Goal: Task Accomplishment & Management: Manage account settings

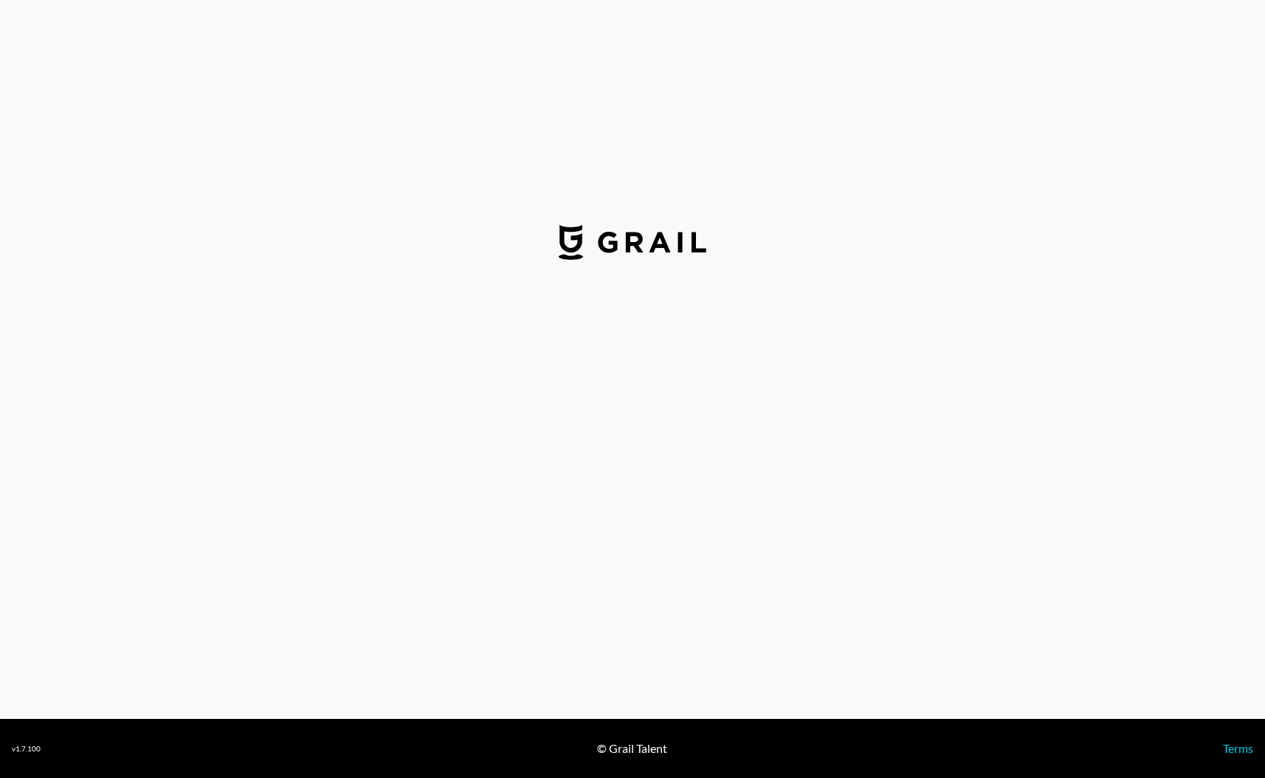
select select "USD"
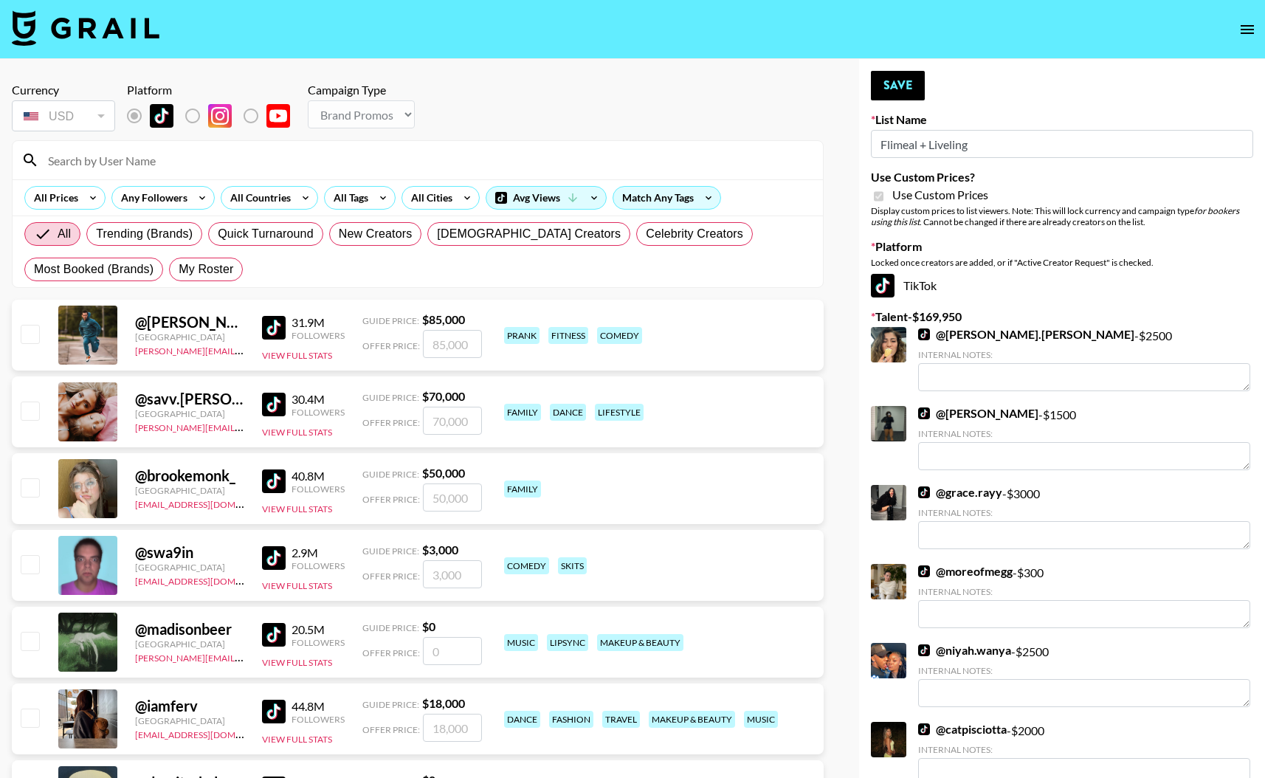
select select "Brand"
click at [66, 268] on span "Most Booked (Brands)" at bounding box center [94, 270] width 120 height 18
click at [34, 269] on input "Most Booked (Brands)" at bounding box center [34, 269] width 0 height 0
radio input "true"
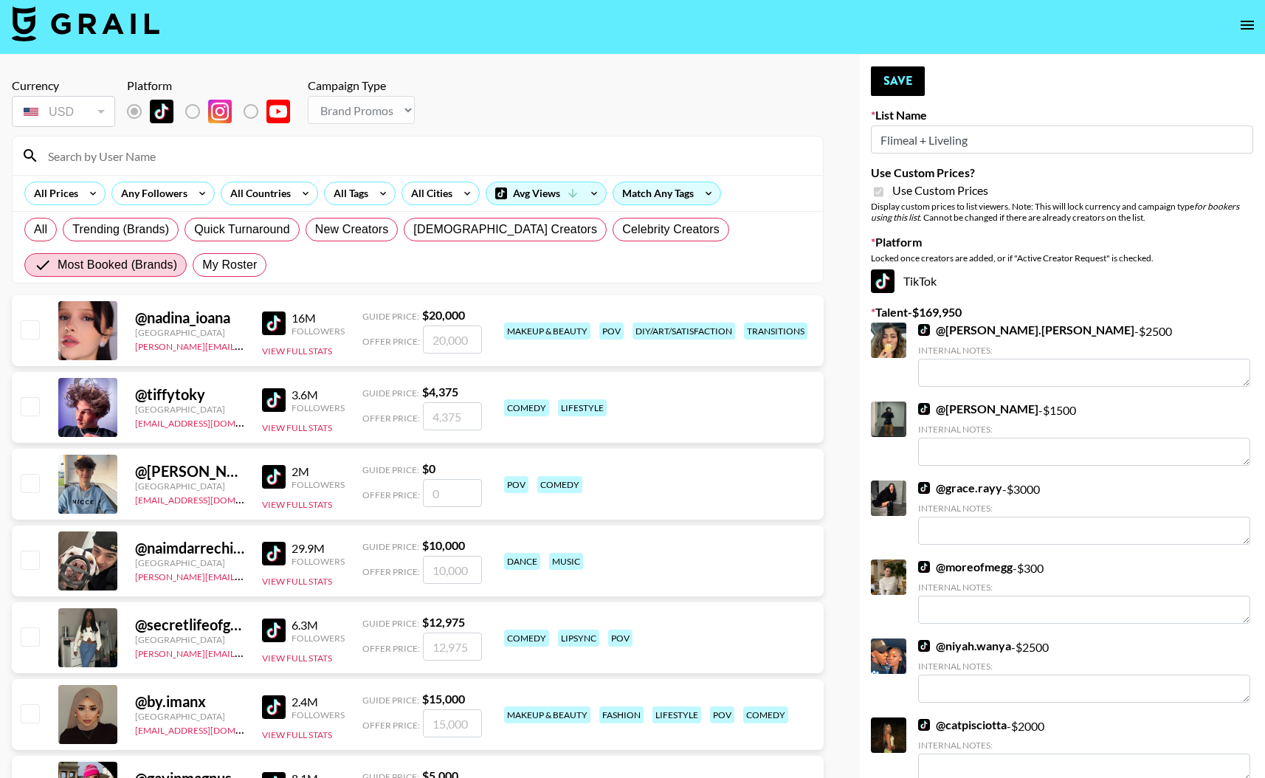
scroll to position [6, 0]
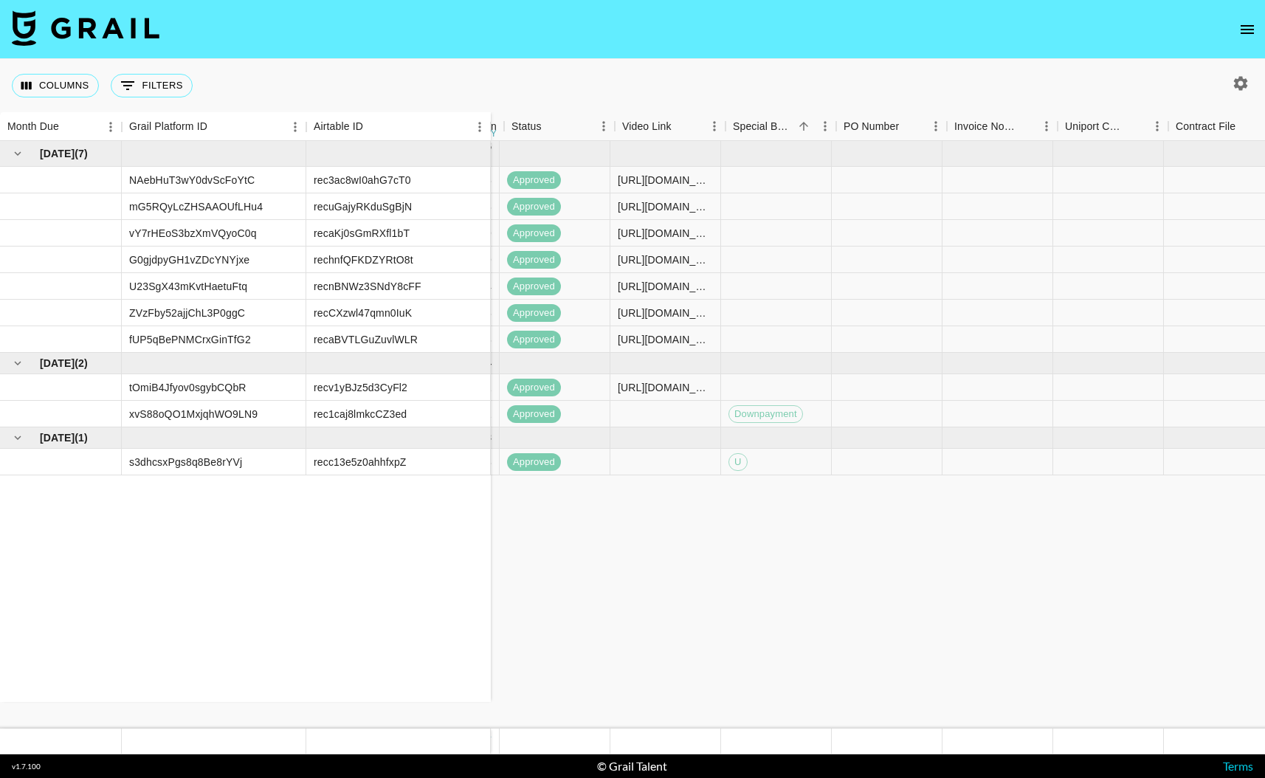
scroll to position [0, 1175]
click at [1246, 28] on icon "open drawer" at bounding box center [1247, 29] width 13 height 9
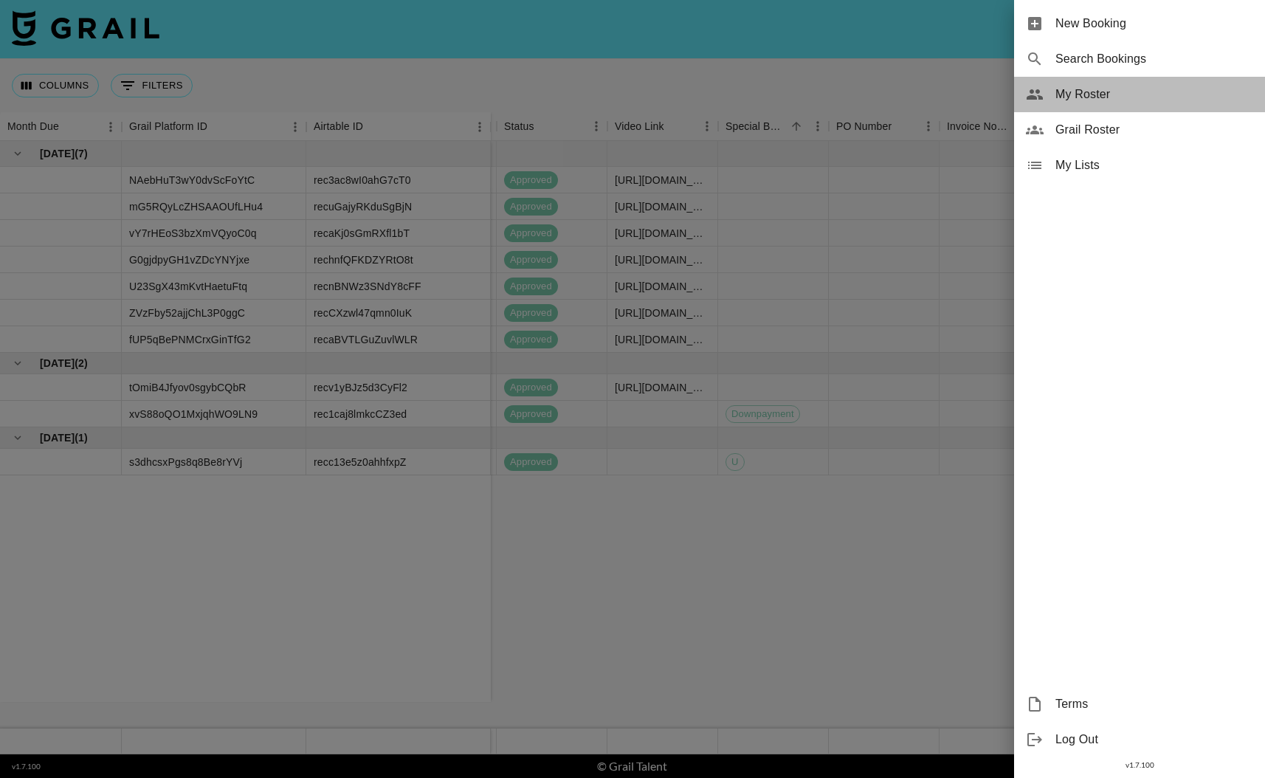
click at [1095, 94] on span "My Roster" at bounding box center [1154, 95] width 198 height 18
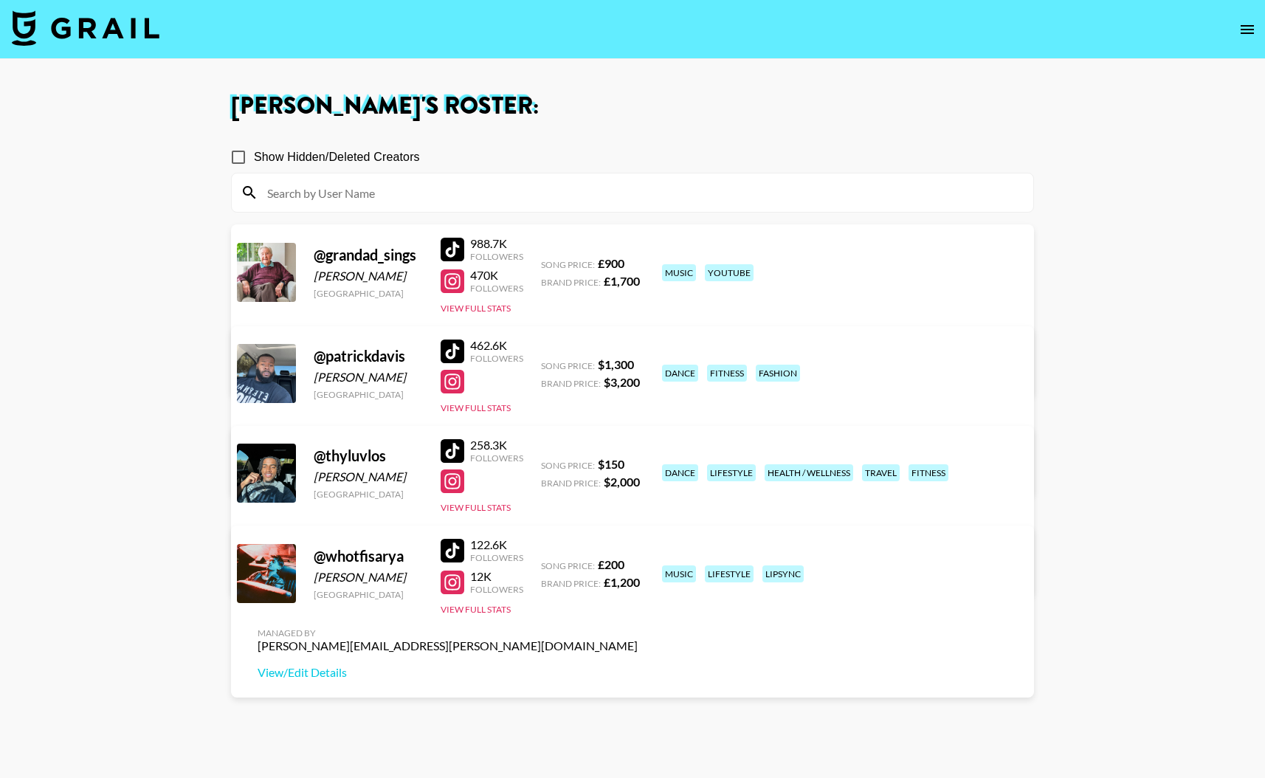
click at [1252, 28] on icon "open drawer" at bounding box center [1247, 30] width 18 height 18
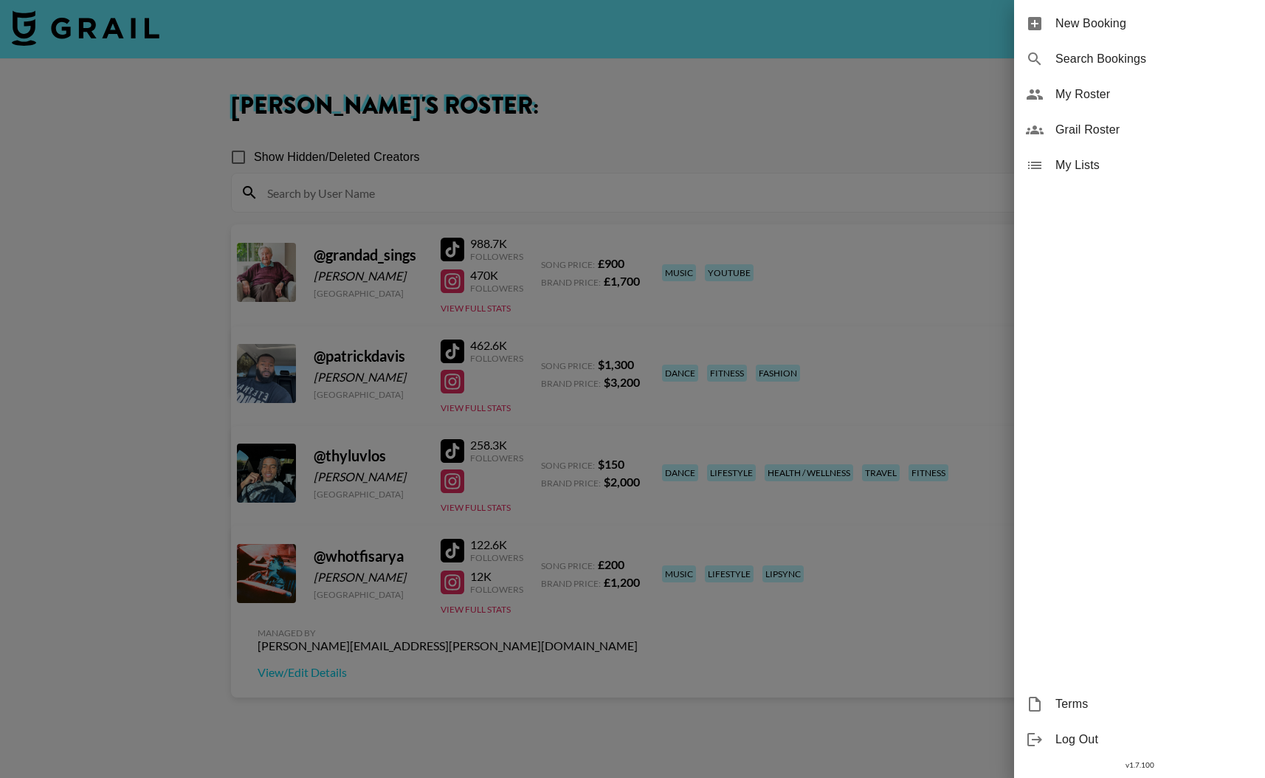
click at [1083, 128] on span "Grail Roster" at bounding box center [1154, 130] width 198 height 18
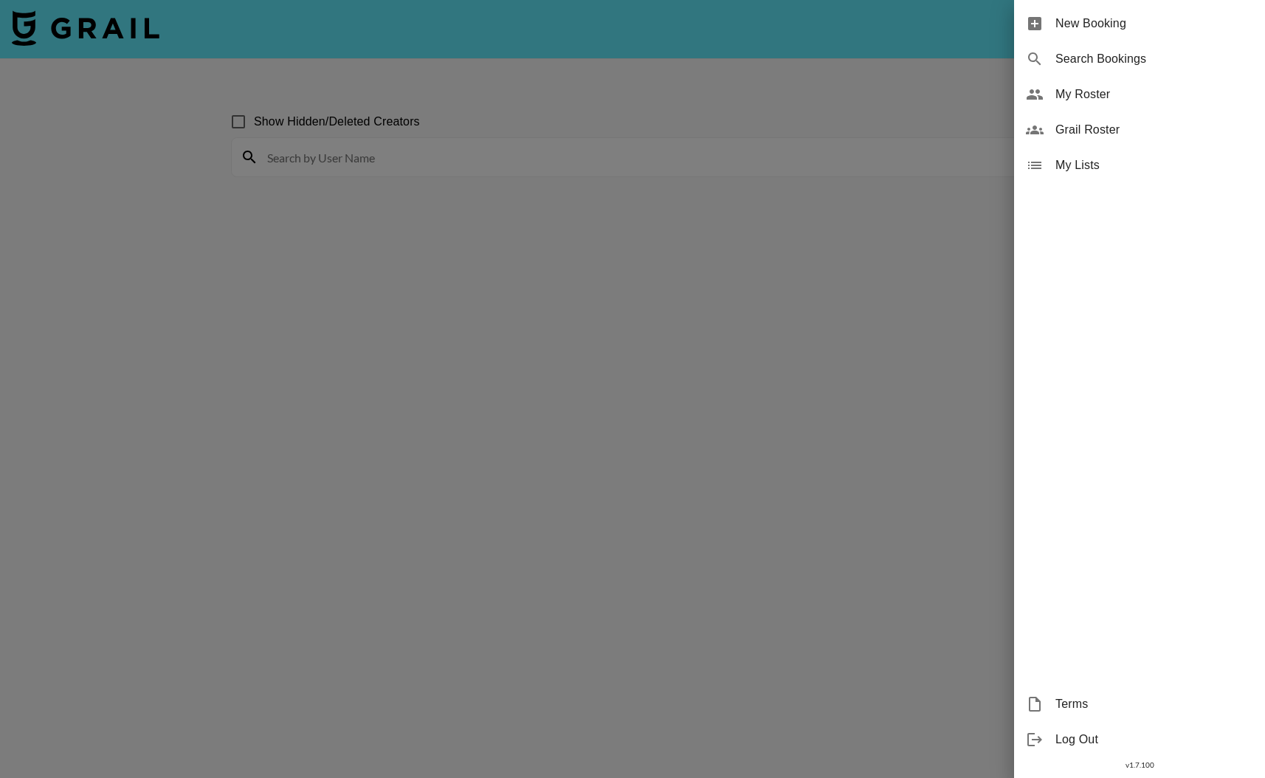
click at [369, 155] on div at bounding box center [632, 389] width 1265 height 778
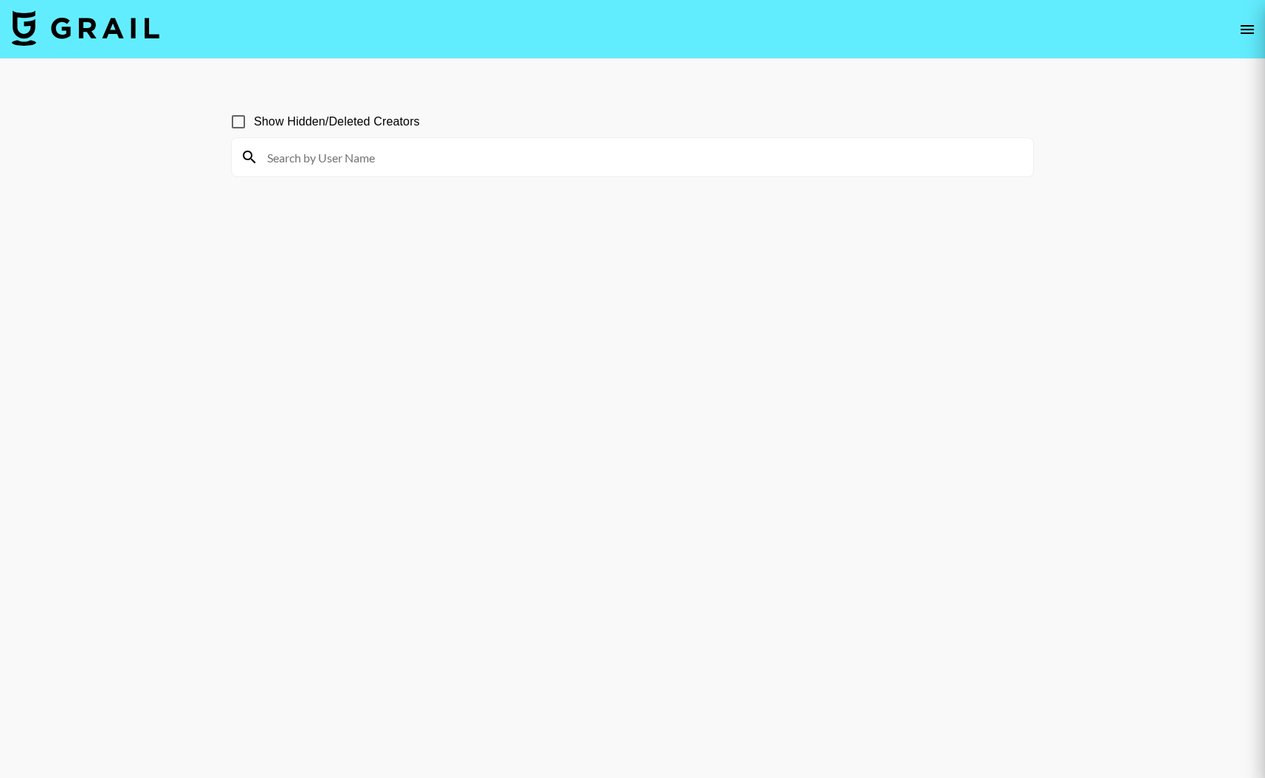
click at [317, 153] on div at bounding box center [632, 389] width 1265 height 778
click at [311, 151] on div at bounding box center [632, 389] width 1265 height 778
click at [1246, 26] on div at bounding box center [632, 389] width 1265 height 778
click at [1246, 32] on div at bounding box center [632, 389] width 1265 height 778
click at [302, 161] on div at bounding box center [632, 389] width 1265 height 778
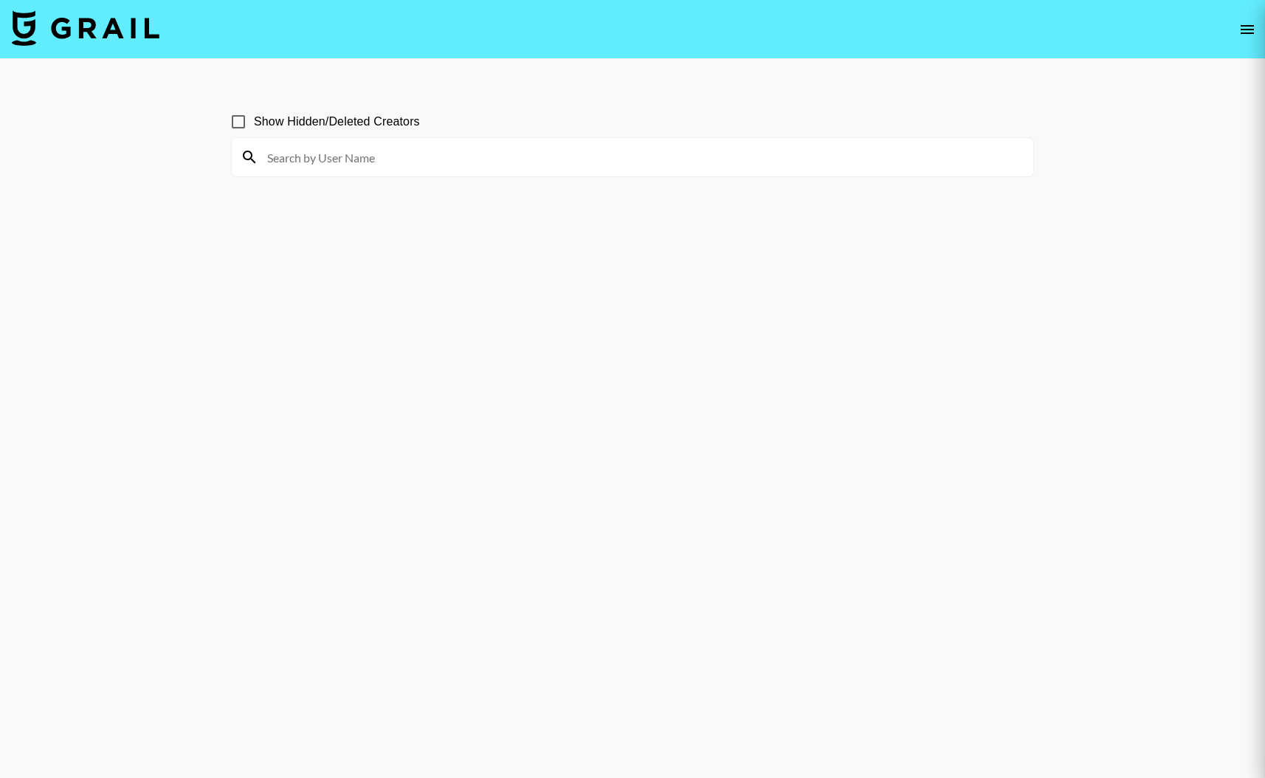
click at [236, 122] on div at bounding box center [632, 389] width 1265 height 778
click at [289, 185] on div at bounding box center [632, 389] width 1265 height 778
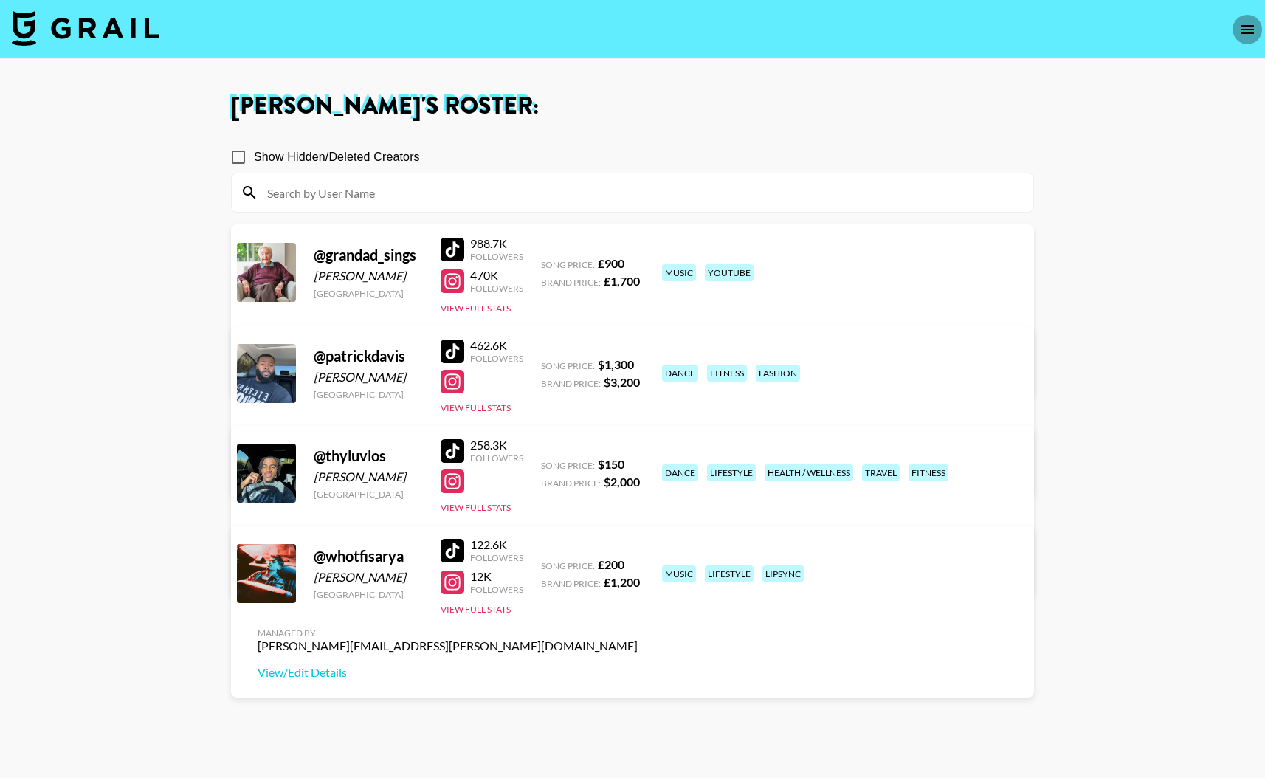
click at [1244, 30] on icon "open drawer" at bounding box center [1247, 30] width 18 height 18
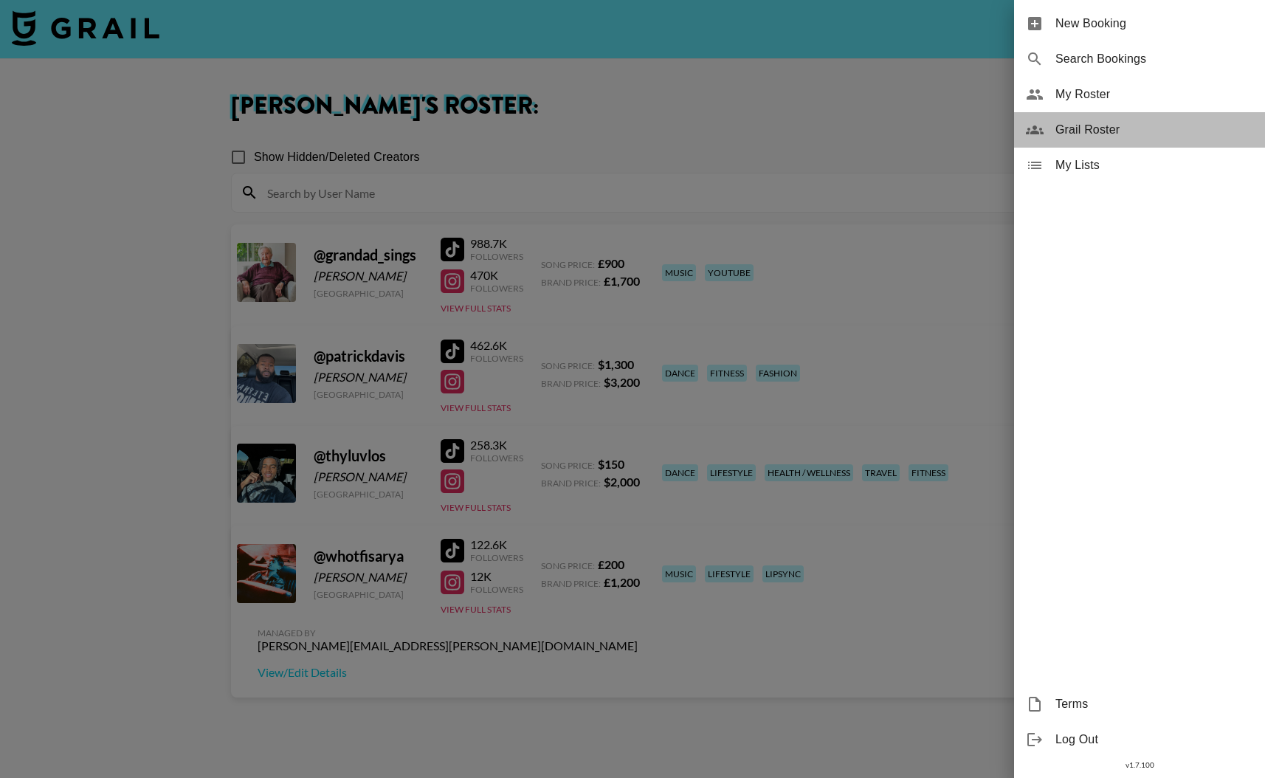
click at [1094, 123] on span "Grail Roster" at bounding box center [1154, 130] width 198 height 18
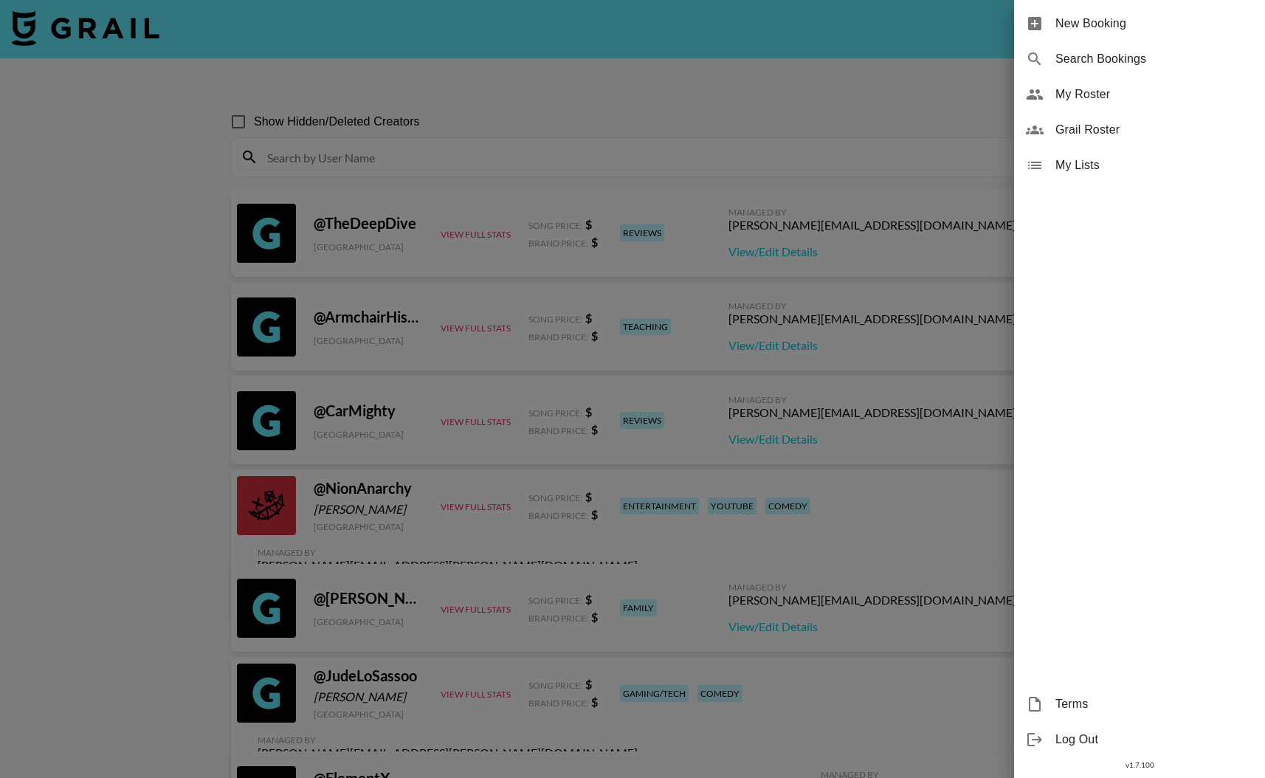
click at [470, 178] on div at bounding box center [632, 389] width 1265 height 778
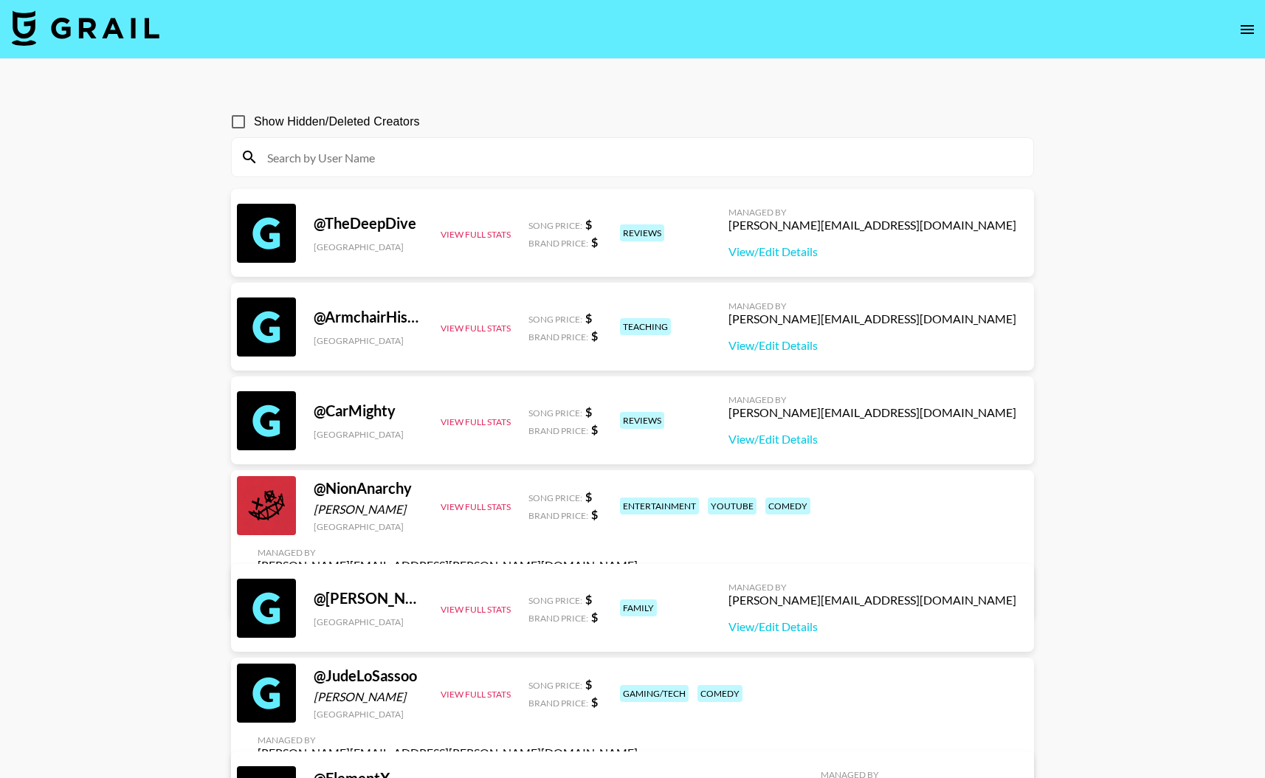
click at [438, 168] on input at bounding box center [641, 157] width 766 height 24
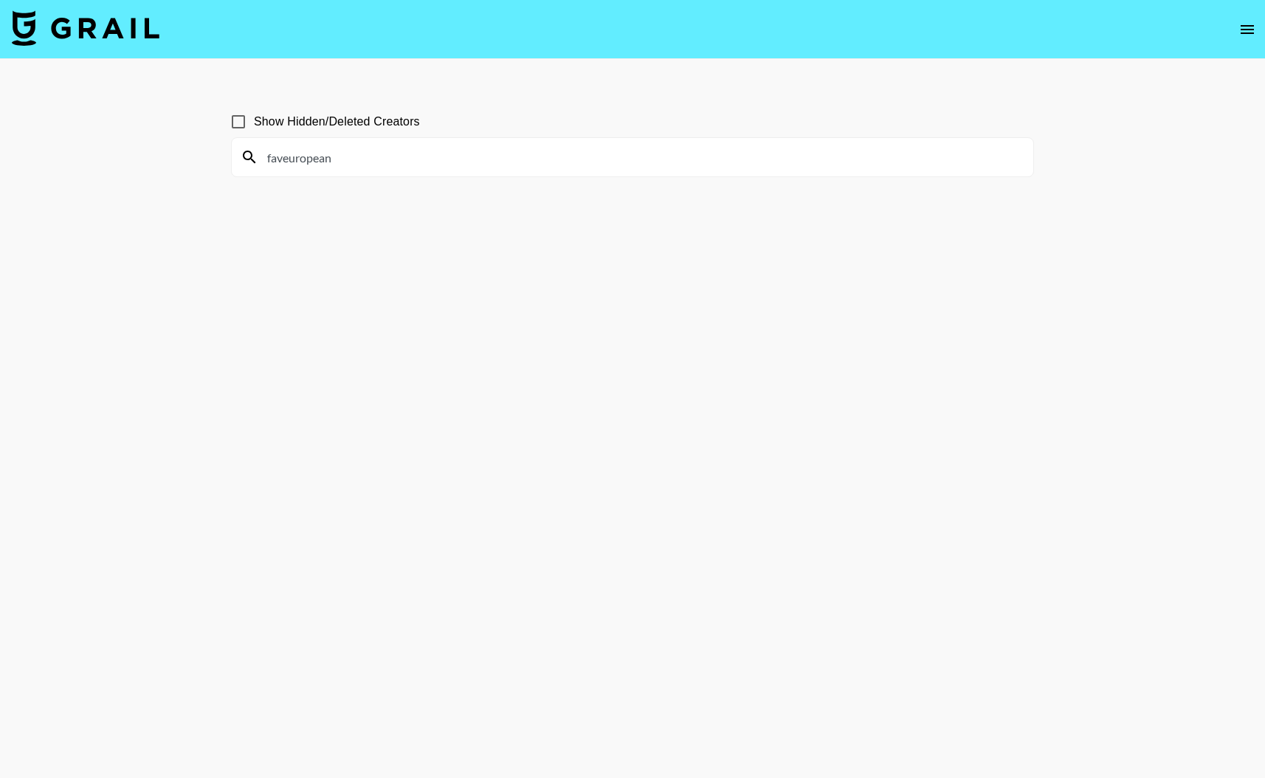
type input "faveuropean"
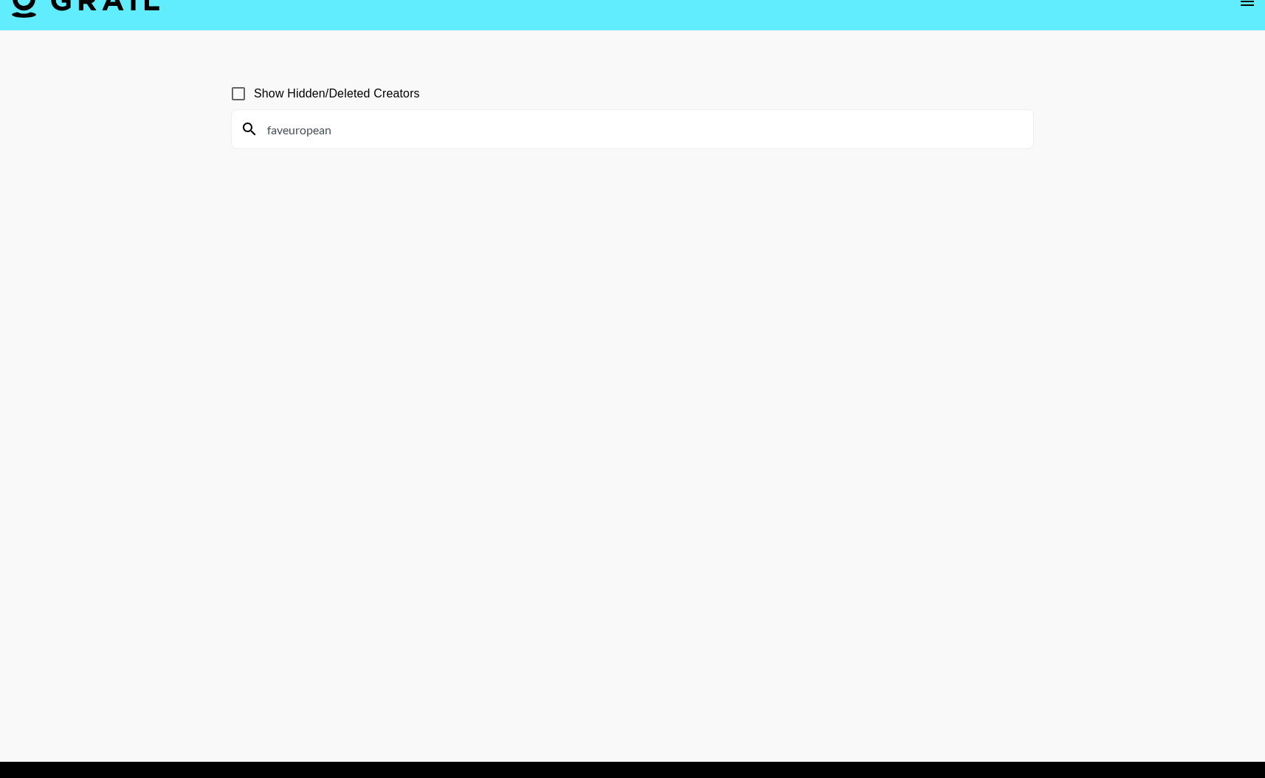
scroll to position [39, 0]
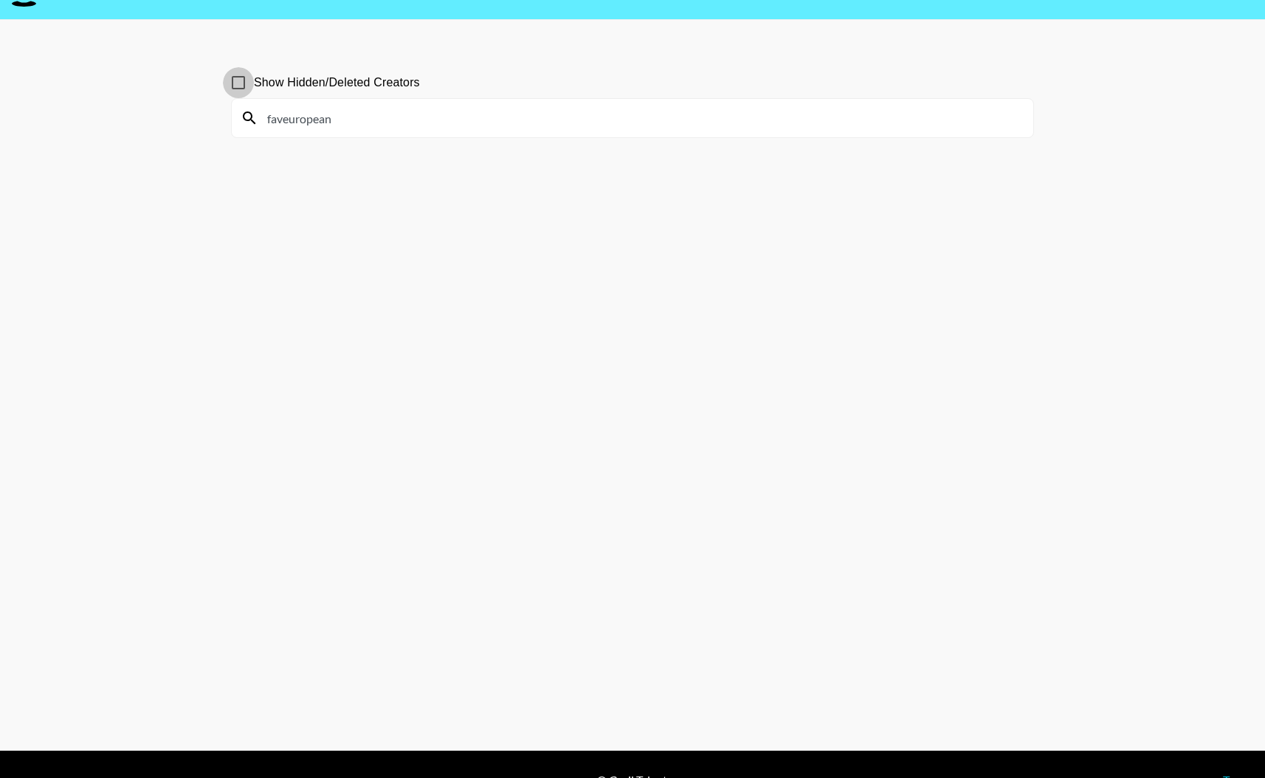
click at [240, 77] on input "Show Hidden/Deleted Creators" at bounding box center [238, 82] width 31 height 31
checkbox input "true"
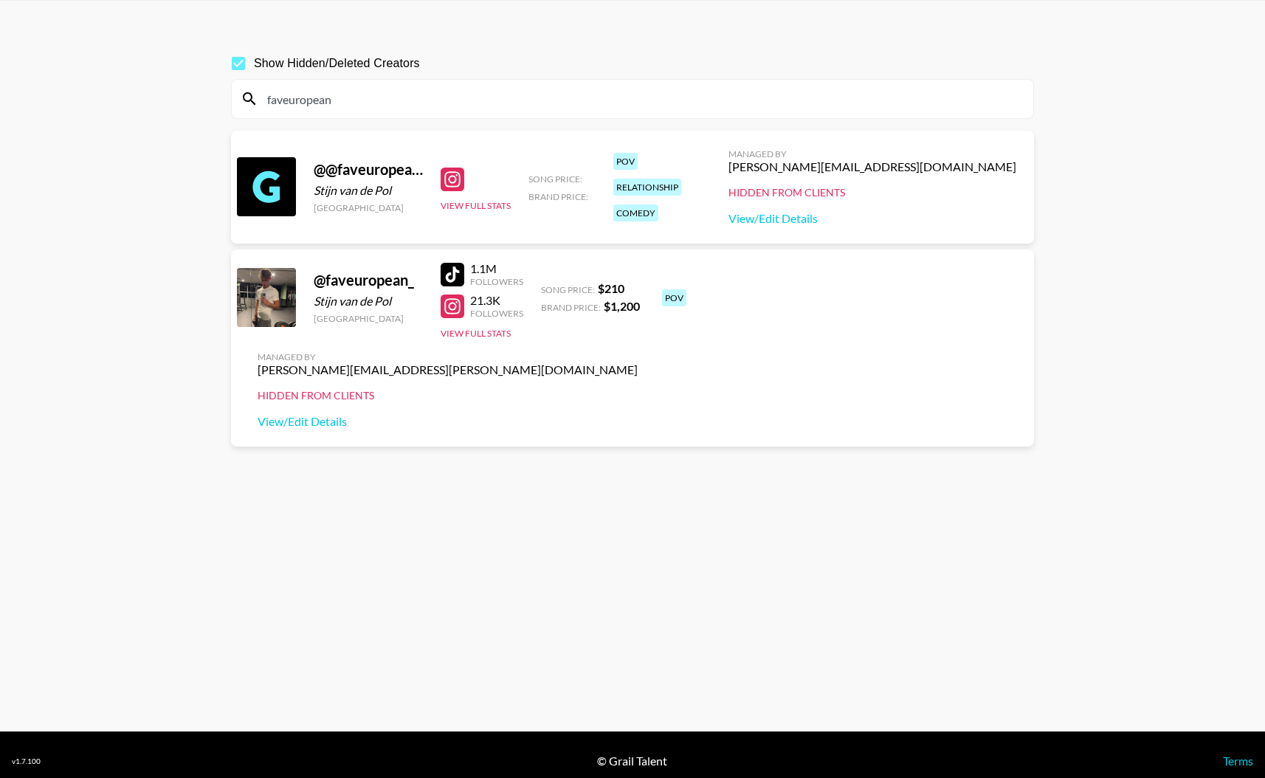
click at [934, 169] on div "judi.sakpo@grail-talent.com" at bounding box center [872, 166] width 288 height 15
click at [928, 221] on link "View/Edit Details" at bounding box center [872, 218] width 288 height 15
click at [263, 300] on div at bounding box center [266, 297] width 59 height 59
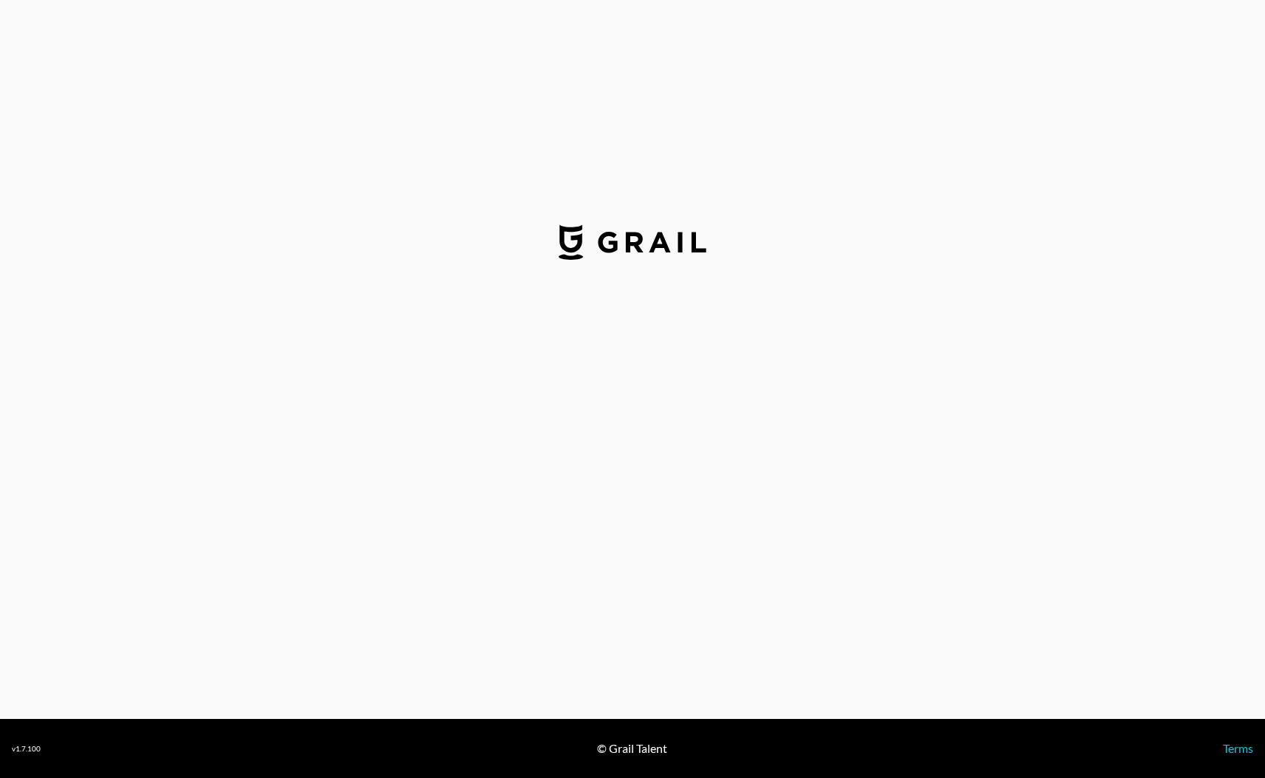
select select "USD"
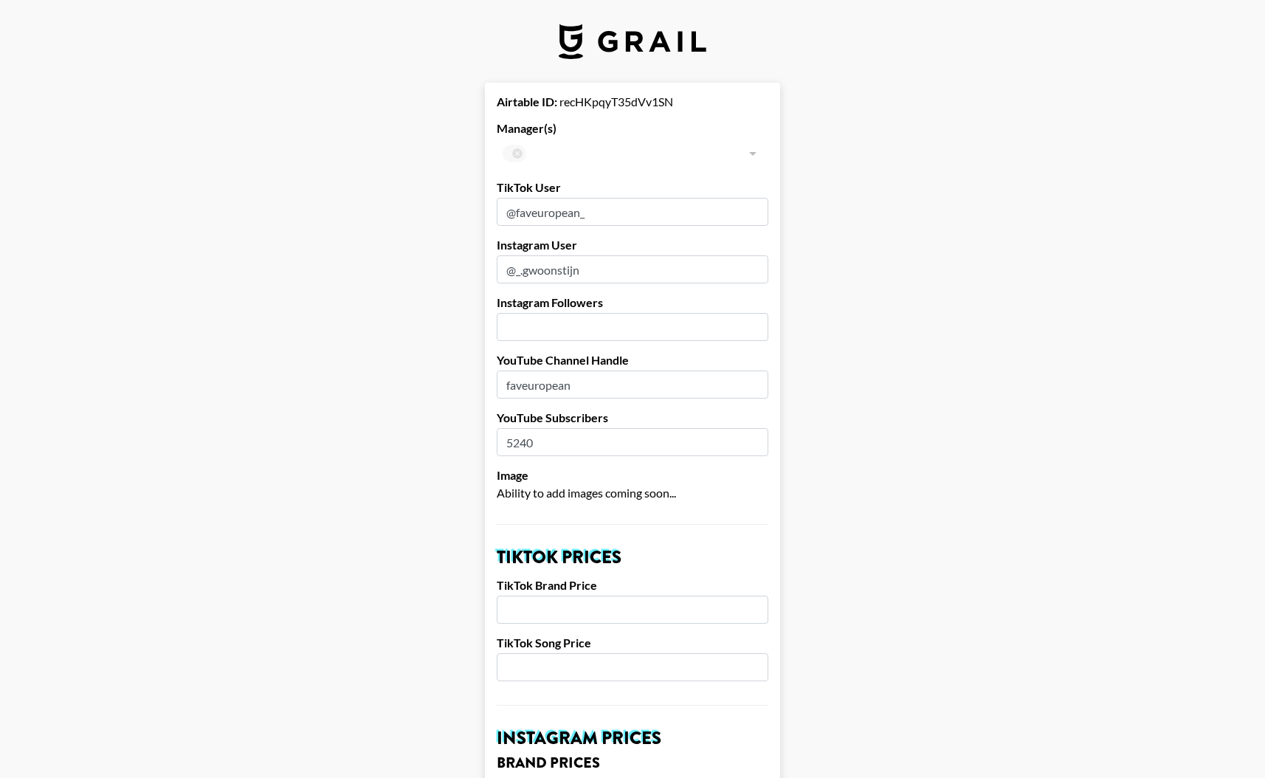
click at [753, 152] on div at bounding box center [751, 153] width 19 height 21
click at [511, 153] on div "​" at bounding box center [633, 154] width 272 height 30
